Goal: Use online tool/utility: Use online tool/utility

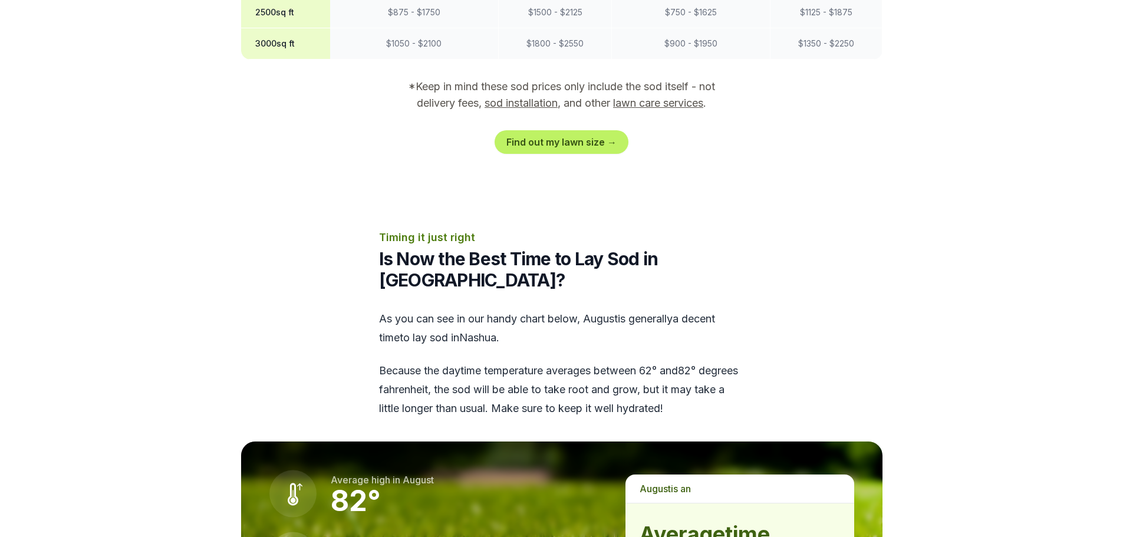
scroll to position [1061, 0]
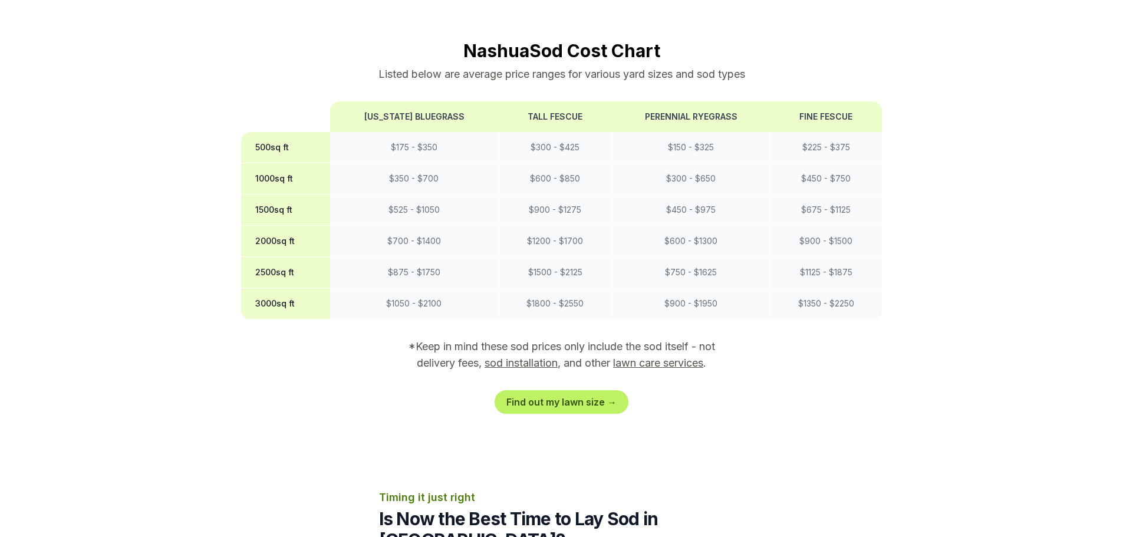
click at [279, 288] on th "3000 sq ft" at bounding box center [285, 303] width 89 height 31
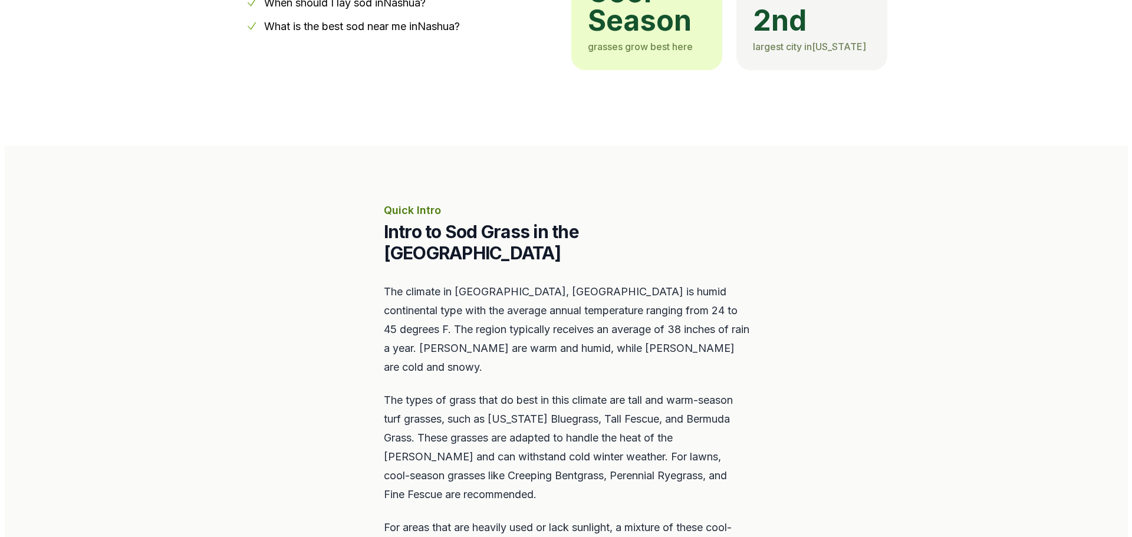
scroll to position [471, 0]
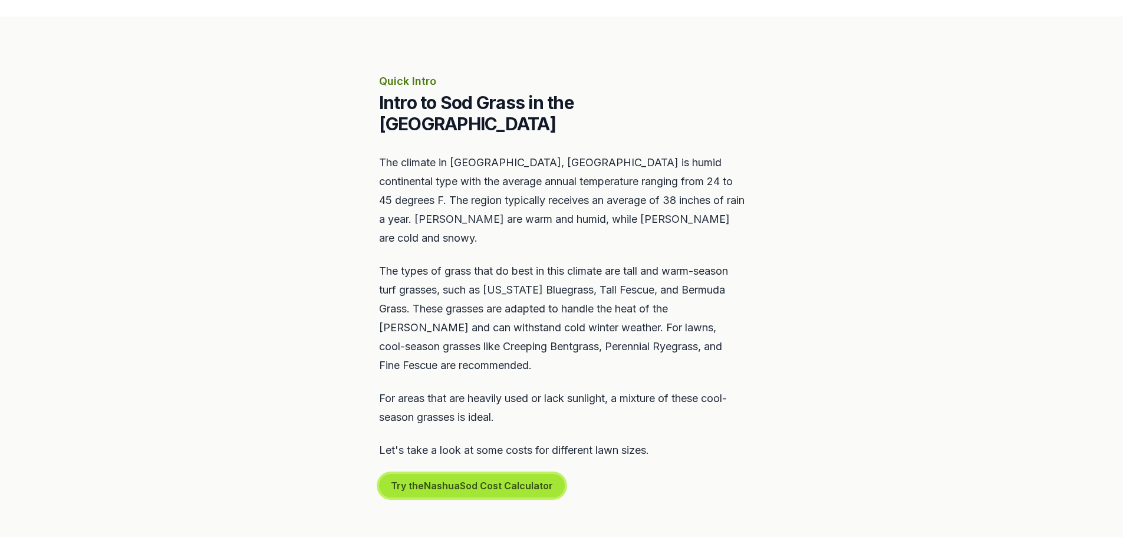
click at [458, 474] on button "Try the Nashua Sod Cost Calculator" at bounding box center [472, 486] width 186 height 24
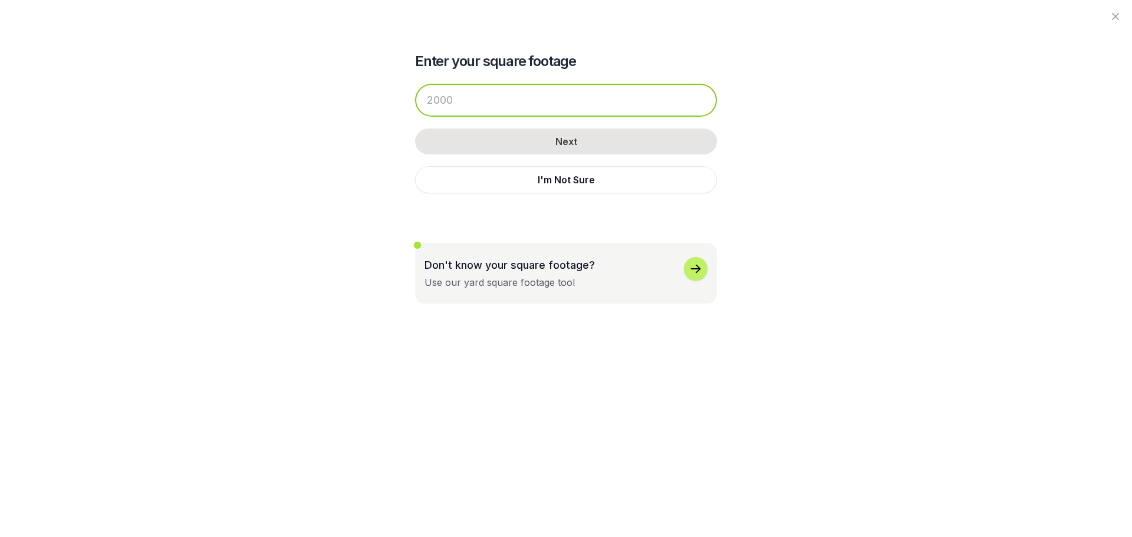
click at [464, 93] on input "number" at bounding box center [566, 100] width 302 height 33
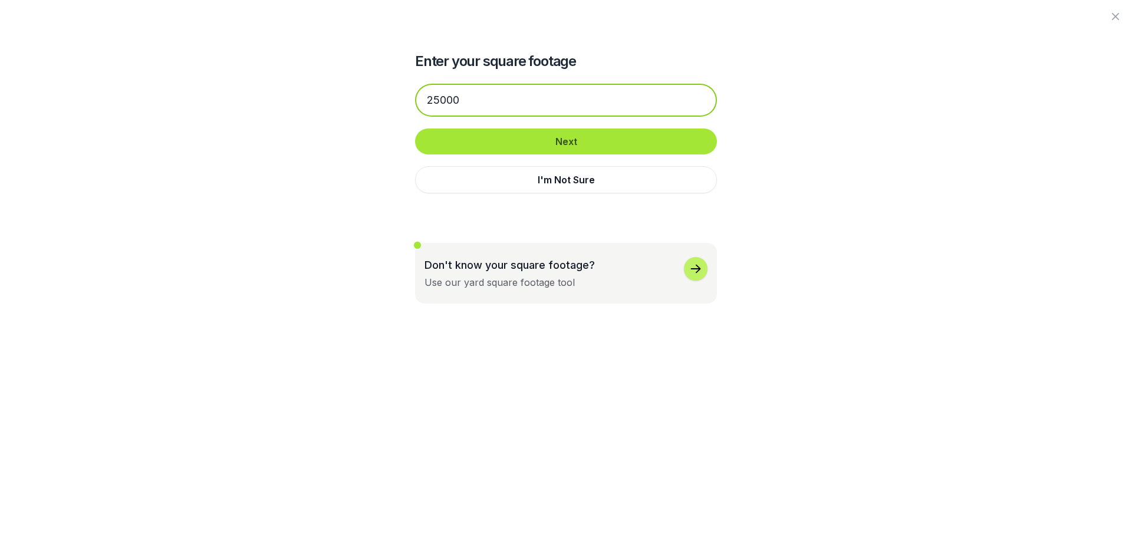
type input "25000"
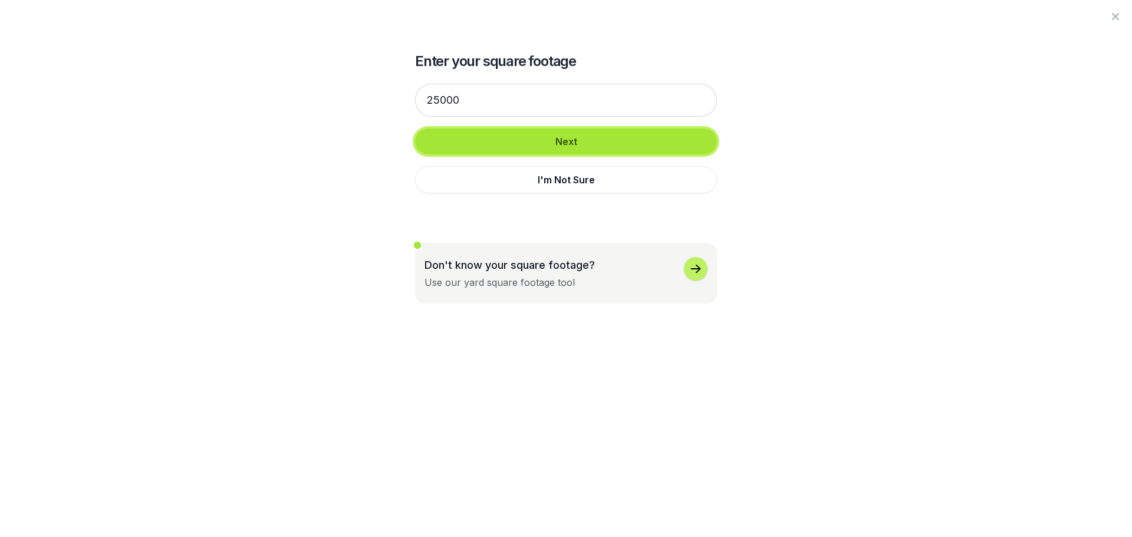
click at [493, 134] on button "Next" at bounding box center [566, 141] width 302 height 26
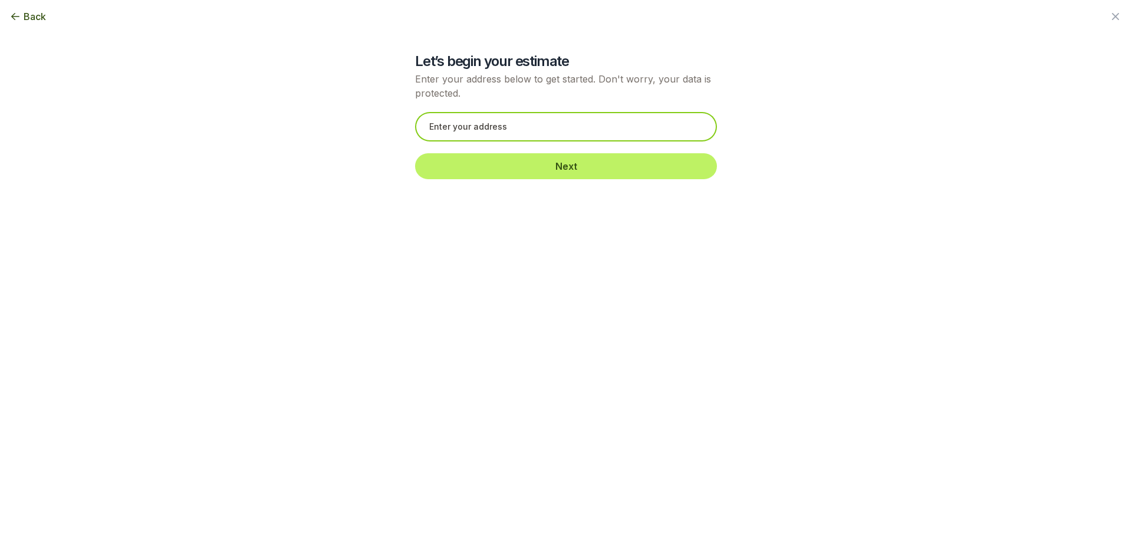
click at [486, 133] on input "text" at bounding box center [566, 126] width 302 height 29
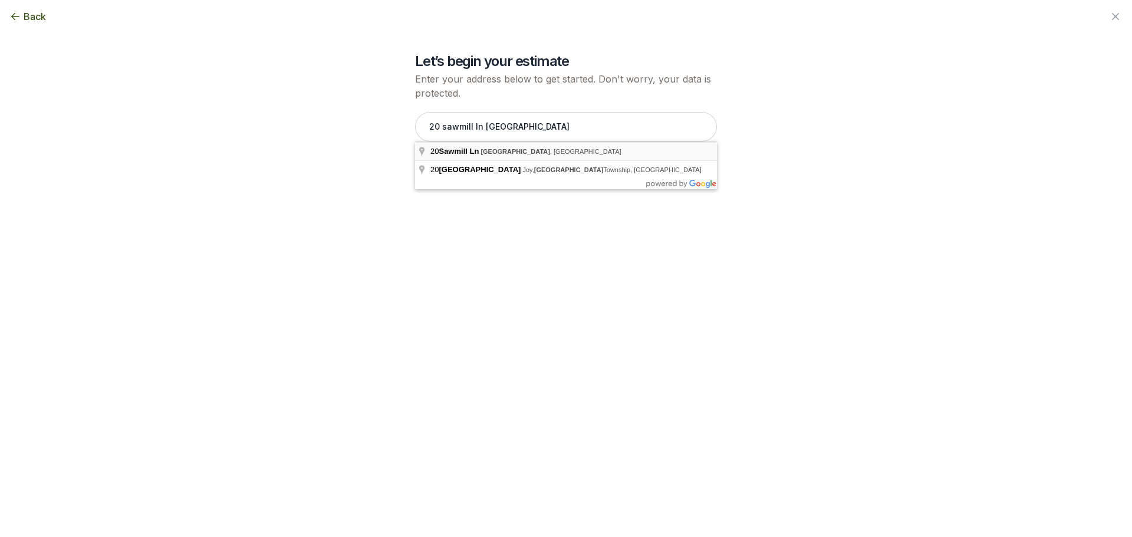
type input "[STREET_ADDRESS]"
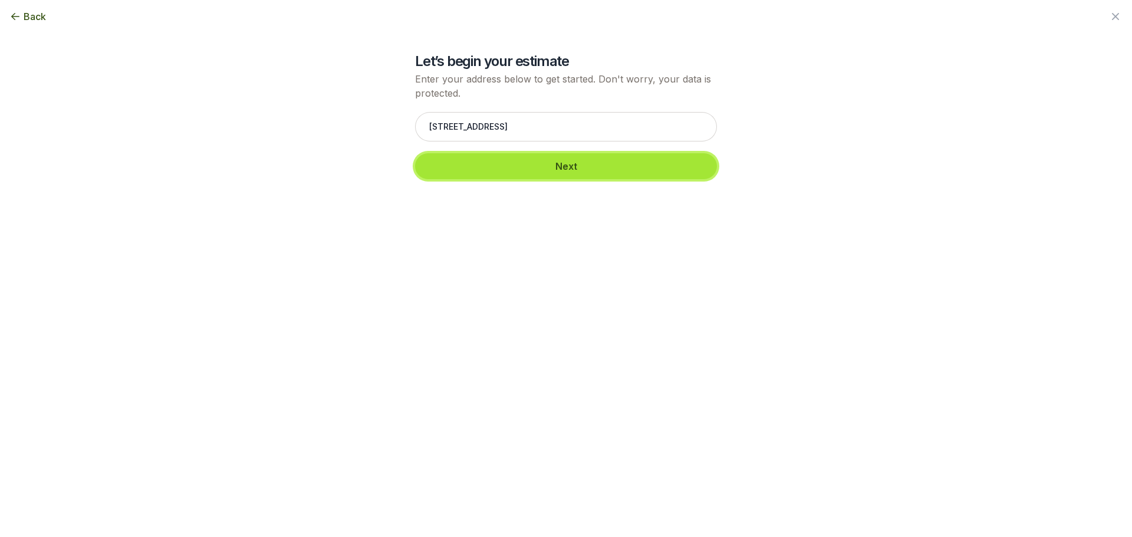
click at [507, 154] on button "Next" at bounding box center [566, 166] width 302 height 26
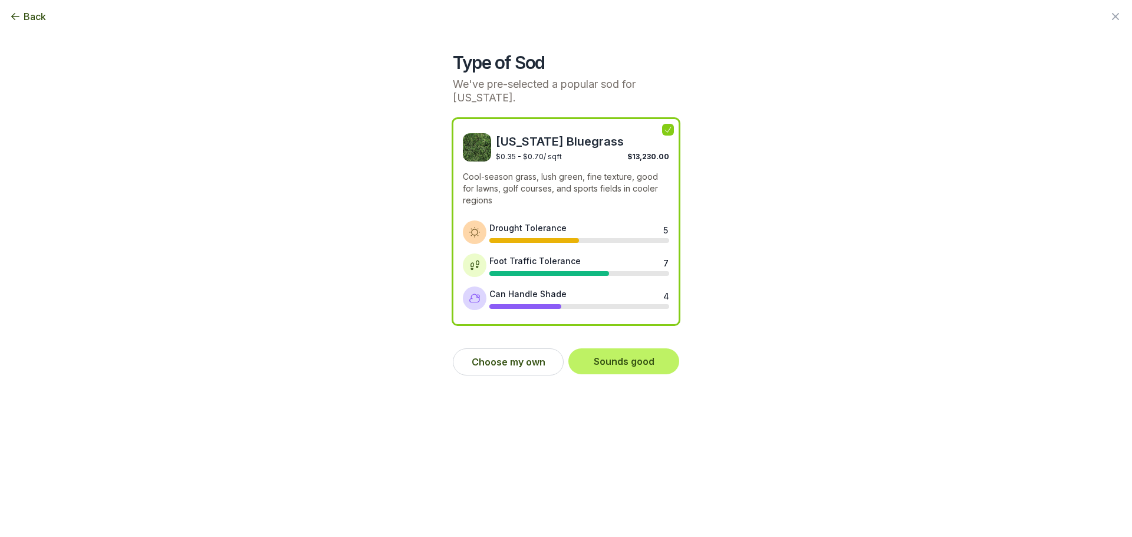
click at [25, 13] on span "Back" at bounding box center [35, 16] width 22 height 14
